Goal: Find contact information: Find contact information

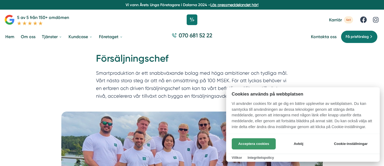
click at [263, 141] on button "Acceptera cookies" at bounding box center [254, 143] width 44 height 11
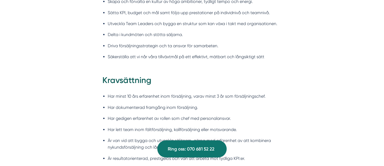
scroll to position [492, 0]
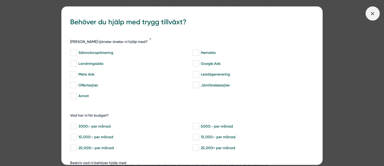
click at [373, 17] on span at bounding box center [372, 13] width 14 height 14
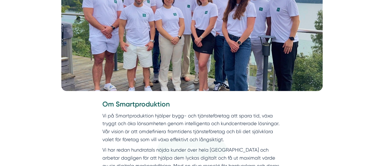
scroll to position [0, 0]
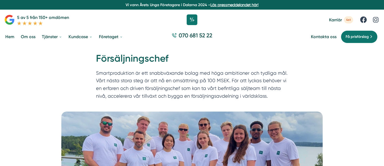
click at [29, 37] on link "Om oss" at bounding box center [28, 37] width 17 height 14
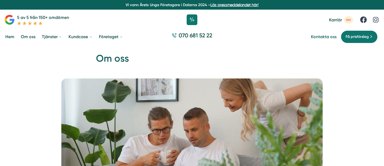
click at [325, 36] on link "Kontakta oss" at bounding box center [324, 36] width 26 height 5
